Goal: Information Seeking & Learning: Learn about a topic

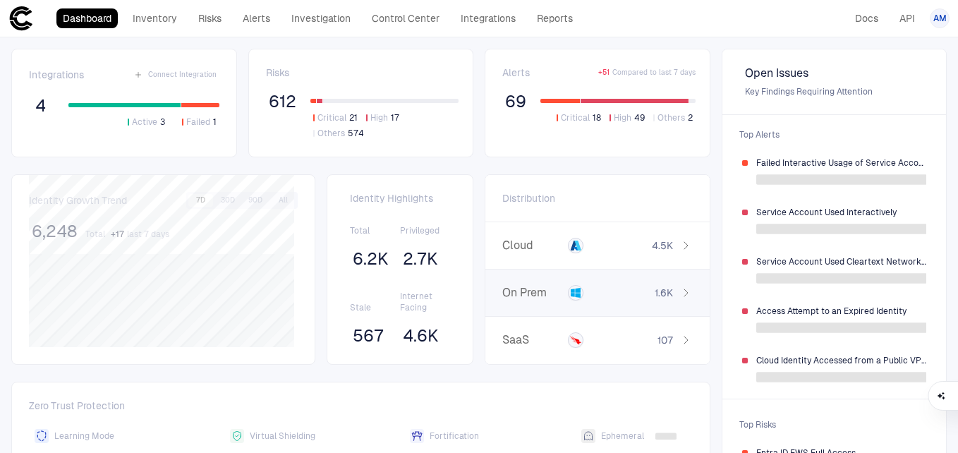
click at [332, 116] on span "Critical" at bounding box center [332, 117] width 29 height 11
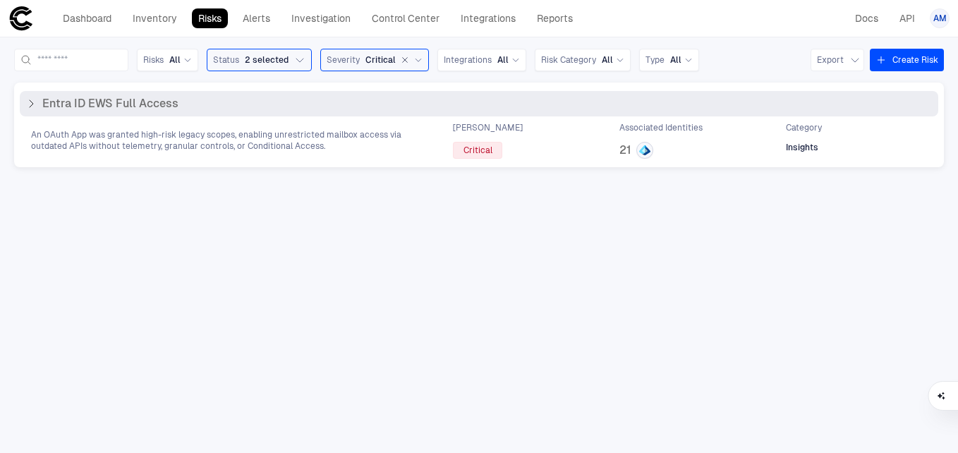
click at [145, 115] on div "Entra ID EWS Full Access" at bounding box center [479, 103] width 919 height 25
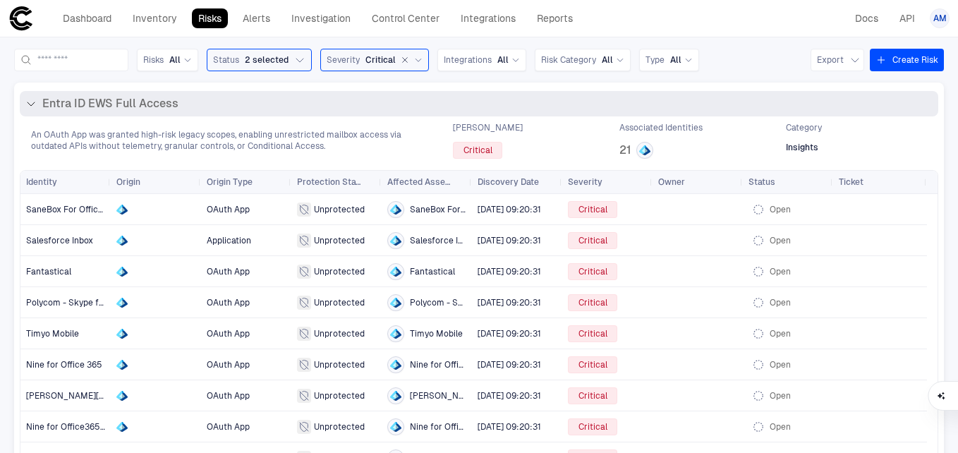
drag, startPoint x: 32, startPoint y: 133, endPoint x: 478, endPoint y: 104, distance: 446.1
click at [478, 104] on div "Entra ID EWS Full Access An OAuth App was granted high-risk legacy scopes, enab…" at bounding box center [479, 125] width 919 height 68
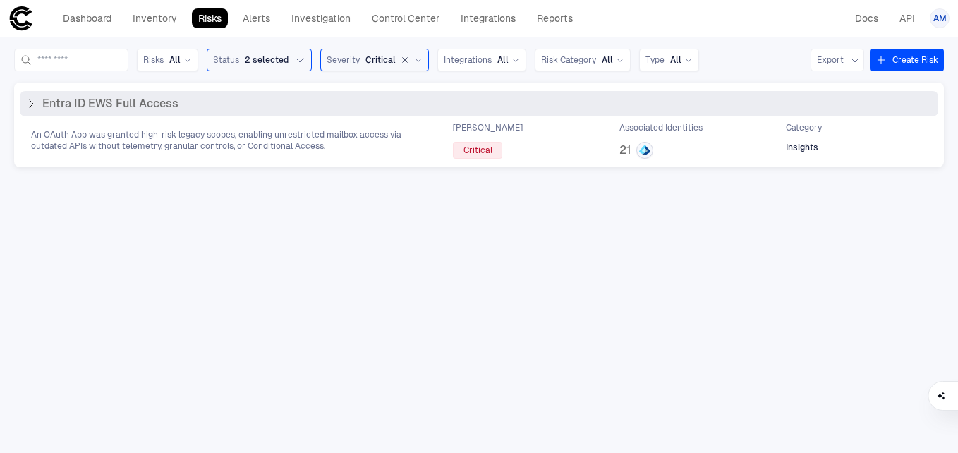
click at [478, 104] on div "Entra ID EWS Full Access" at bounding box center [478, 104] width 907 height 14
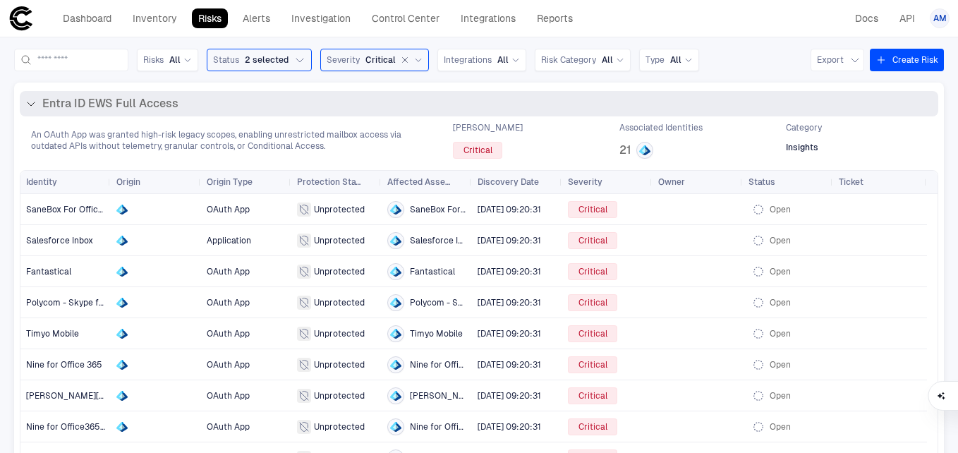
click at [137, 104] on span "Entra ID EWS Full Access" at bounding box center [110, 104] width 136 height 14
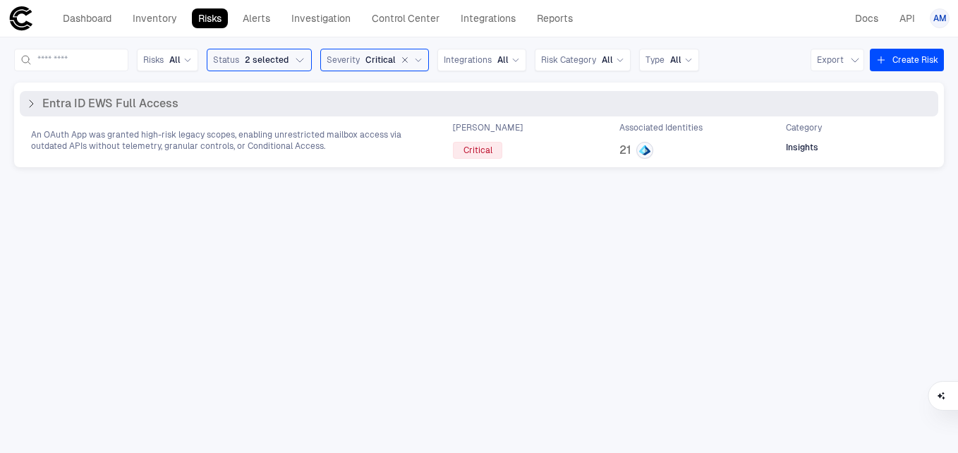
click at [137, 104] on span "Entra ID EWS Full Access" at bounding box center [110, 104] width 136 height 14
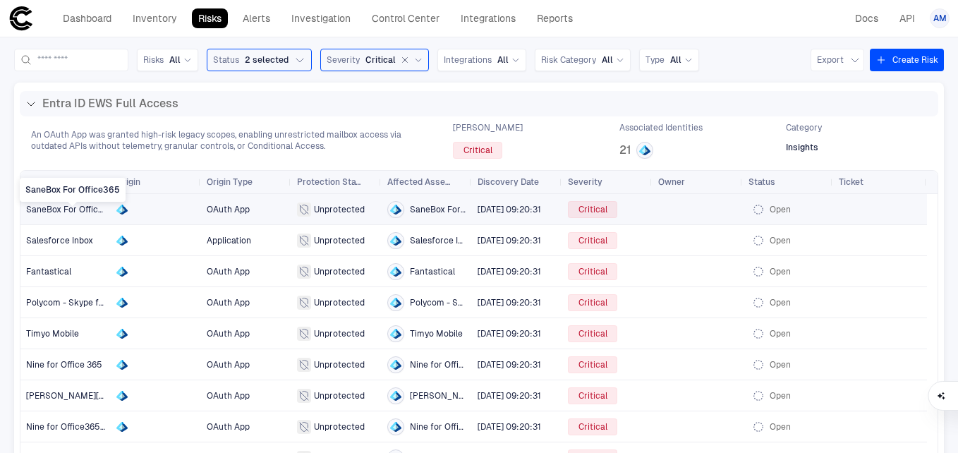
click at [89, 209] on span "SaneBox For Office365" at bounding box center [72, 210] width 92 height 10
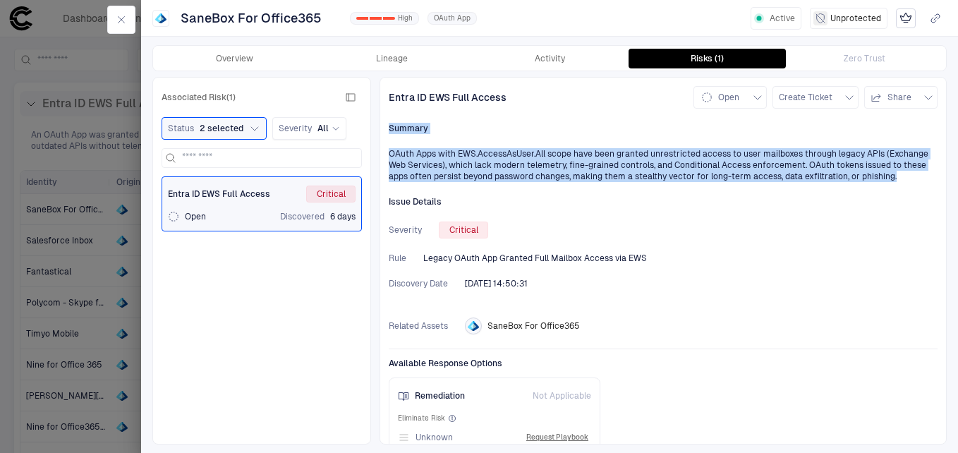
drag, startPoint x: 387, startPoint y: 126, endPoint x: 897, endPoint y: 186, distance: 513.6
click at [897, 186] on div "Entra ID EWS Full Access Open Create Ticket Share Summary OAuth Apps with EWS.A…" at bounding box center [663, 261] width 567 height 368
copy div "Summary OAuth Apps with EWS.AccessAsUser.All scope have been granted unrestrict…"
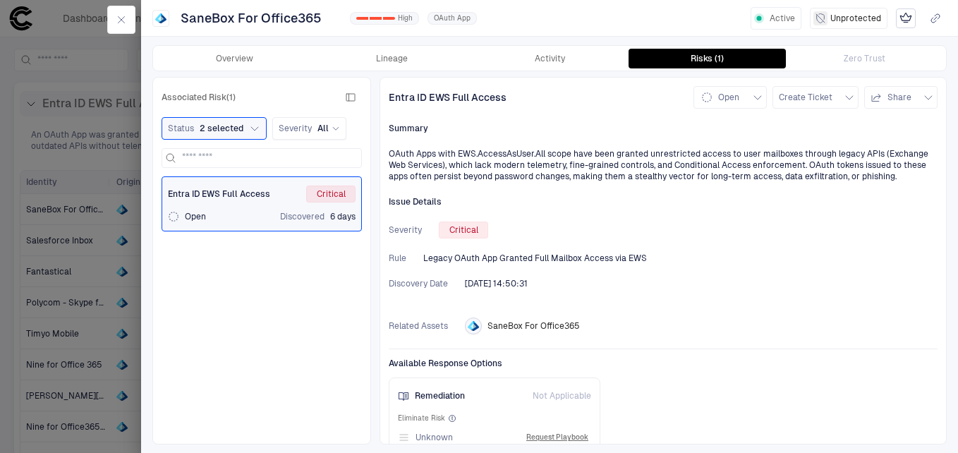
click at [74, 241] on div at bounding box center [479, 226] width 958 height 453
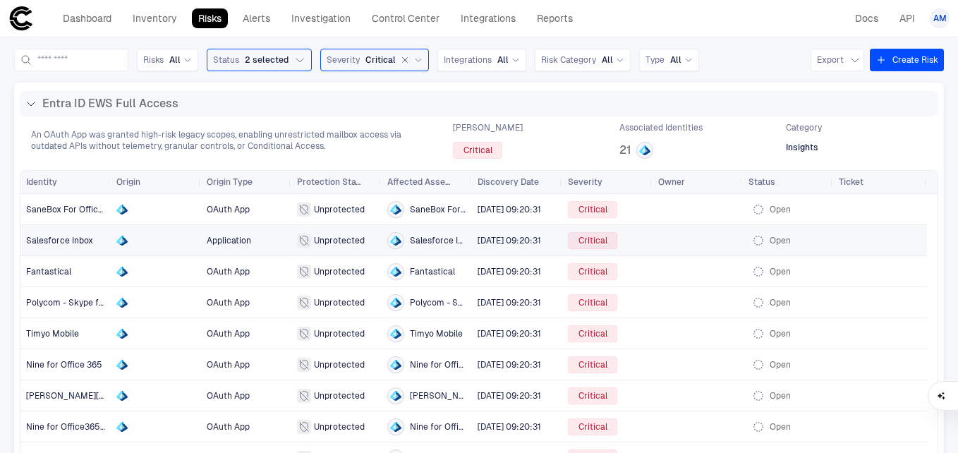
click at [74, 241] on span "Salesforce Inbox" at bounding box center [59, 241] width 67 height 10
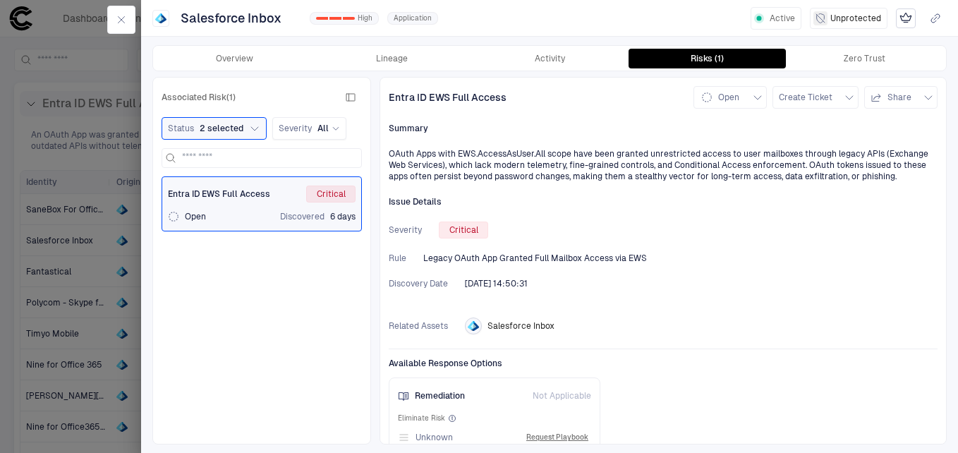
click at [68, 325] on div at bounding box center [479, 226] width 958 height 453
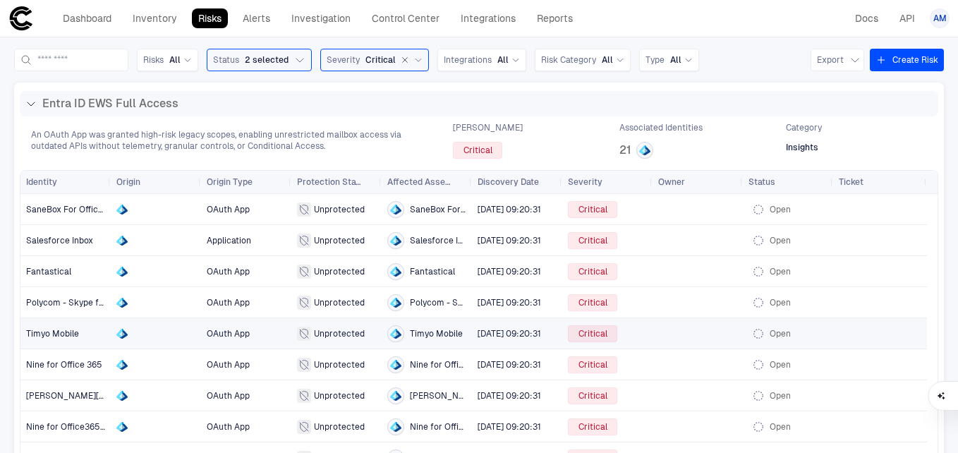
click at [66, 333] on span "Timyo Mobile" at bounding box center [52, 334] width 53 height 10
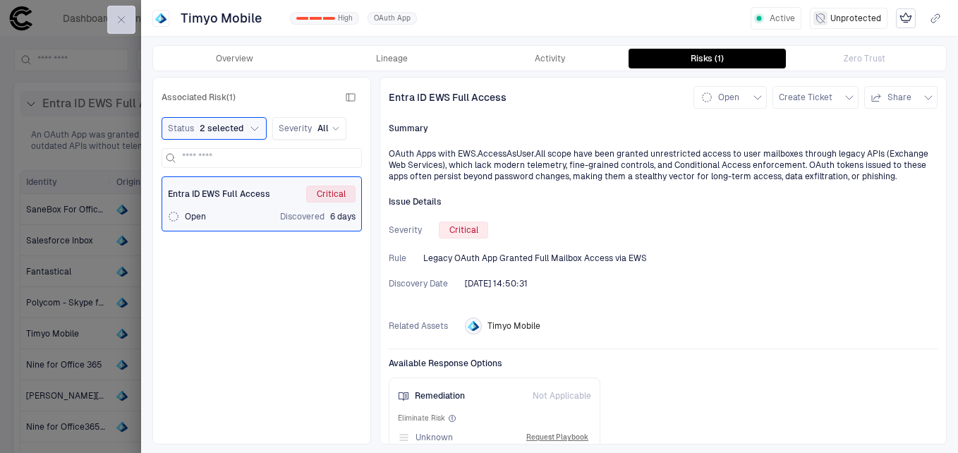
click at [121, 25] on icon "button" at bounding box center [121, 19] width 11 height 11
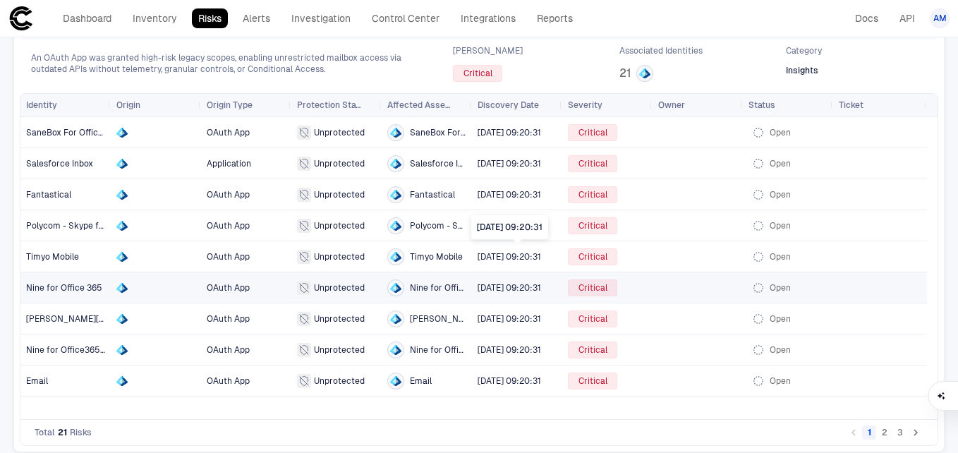
scroll to position [87, 0]
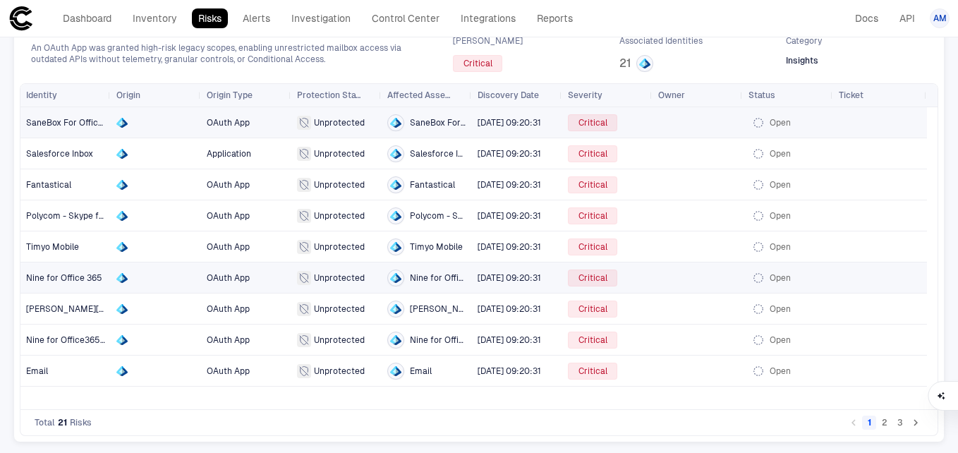
click at [350, 116] on div "Unprotected" at bounding box center [336, 123] width 79 height 14
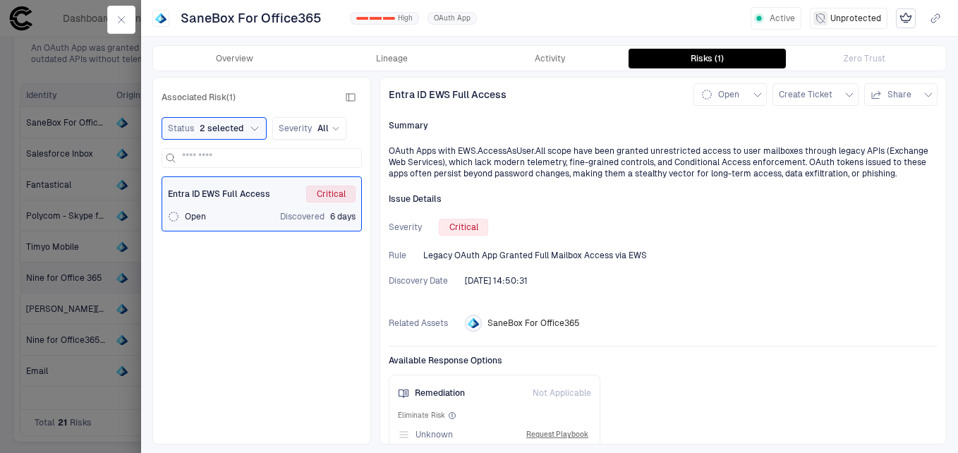
scroll to position [20, 0]
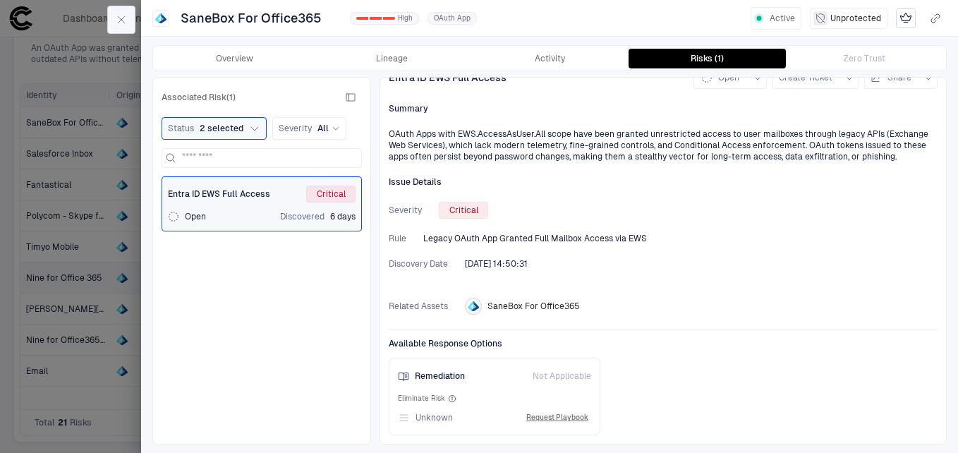
click at [122, 18] on icon "button" at bounding box center [121, 19] width 11 height 11
